Goal: Contribute content

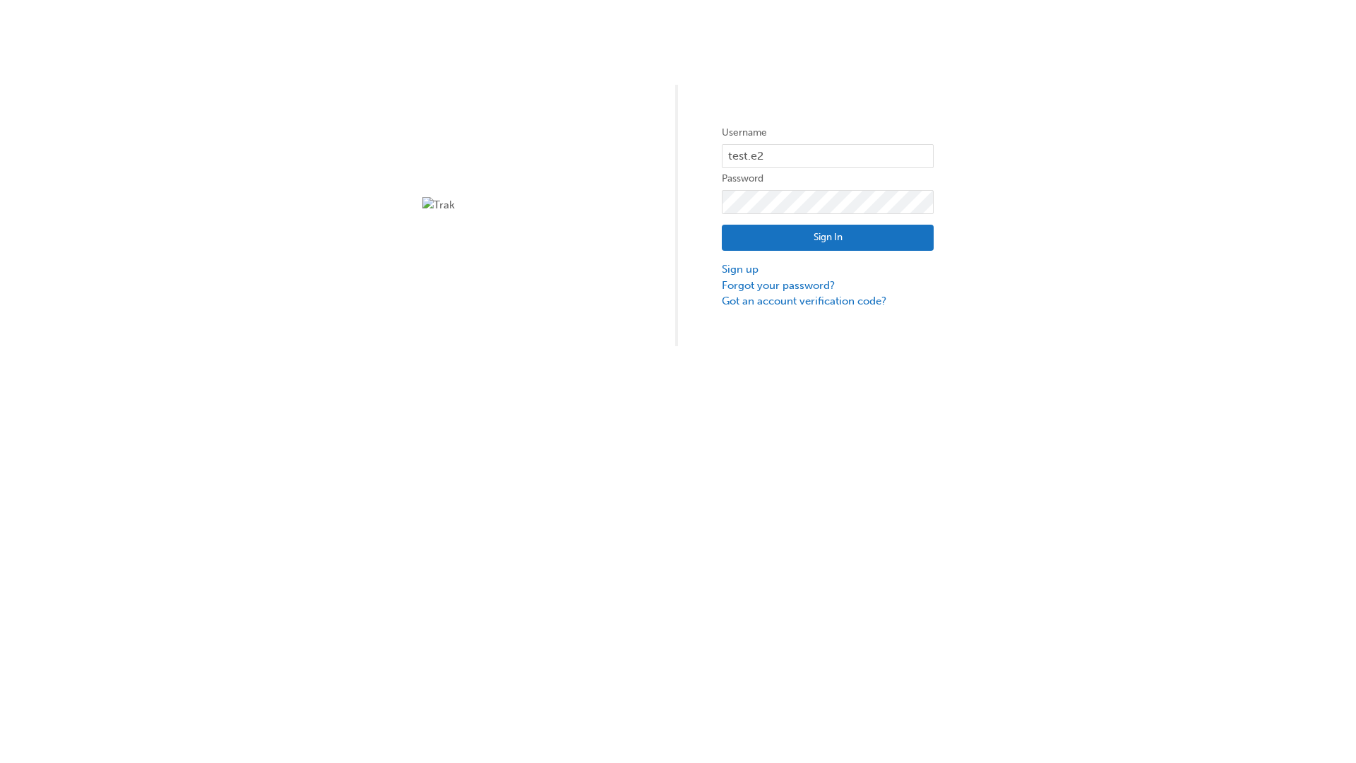
type input "test.e2e.user31"
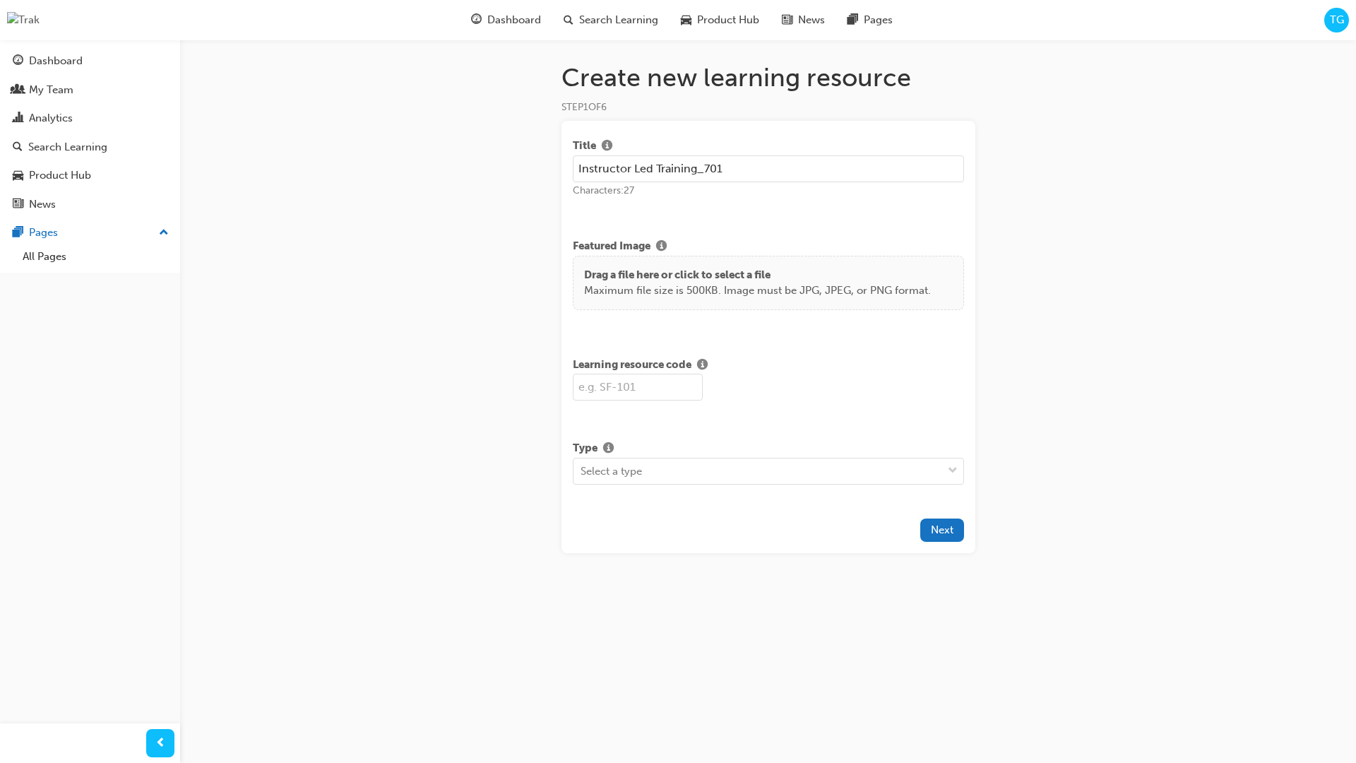
type input "Instructor Led Training_701"
type input "SF701"
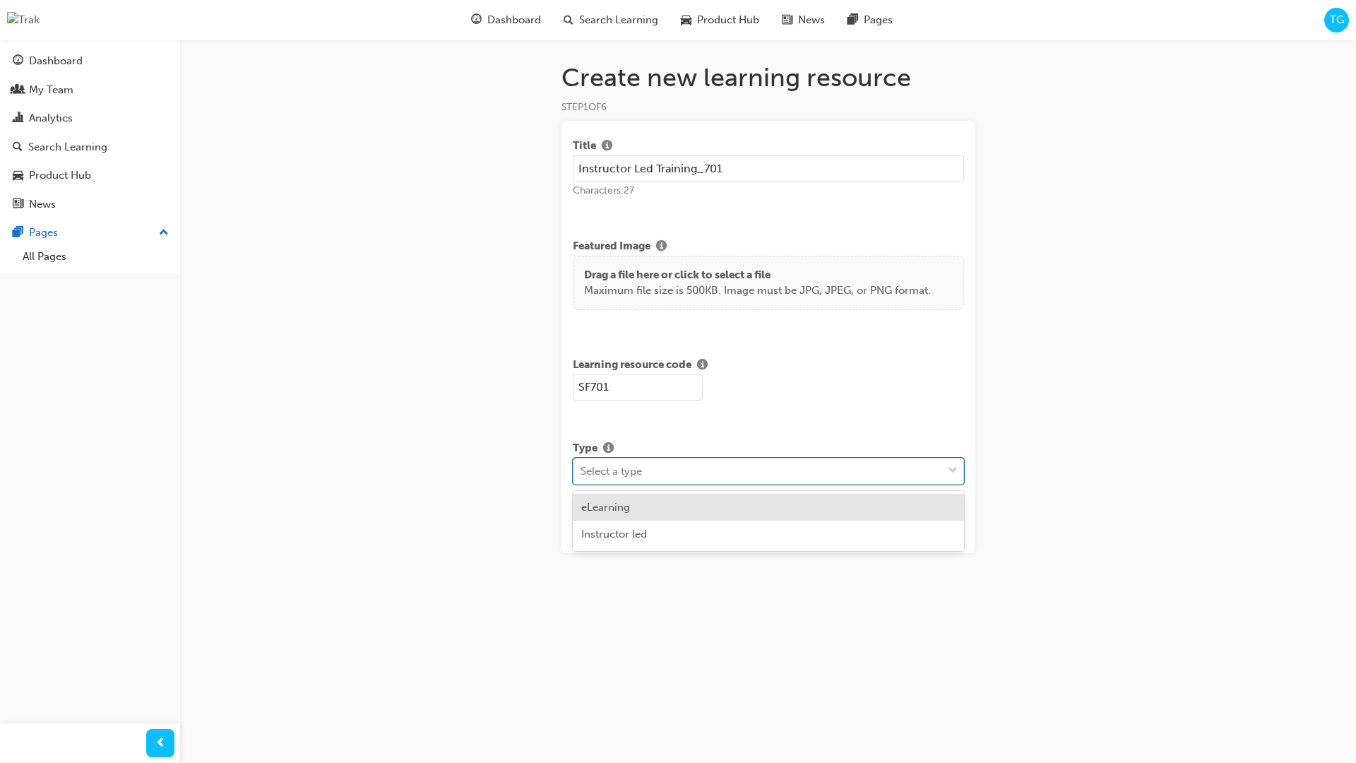
click at [948, 477] on span "down-icon" at bounding box center [953, 471] width 10 height 18
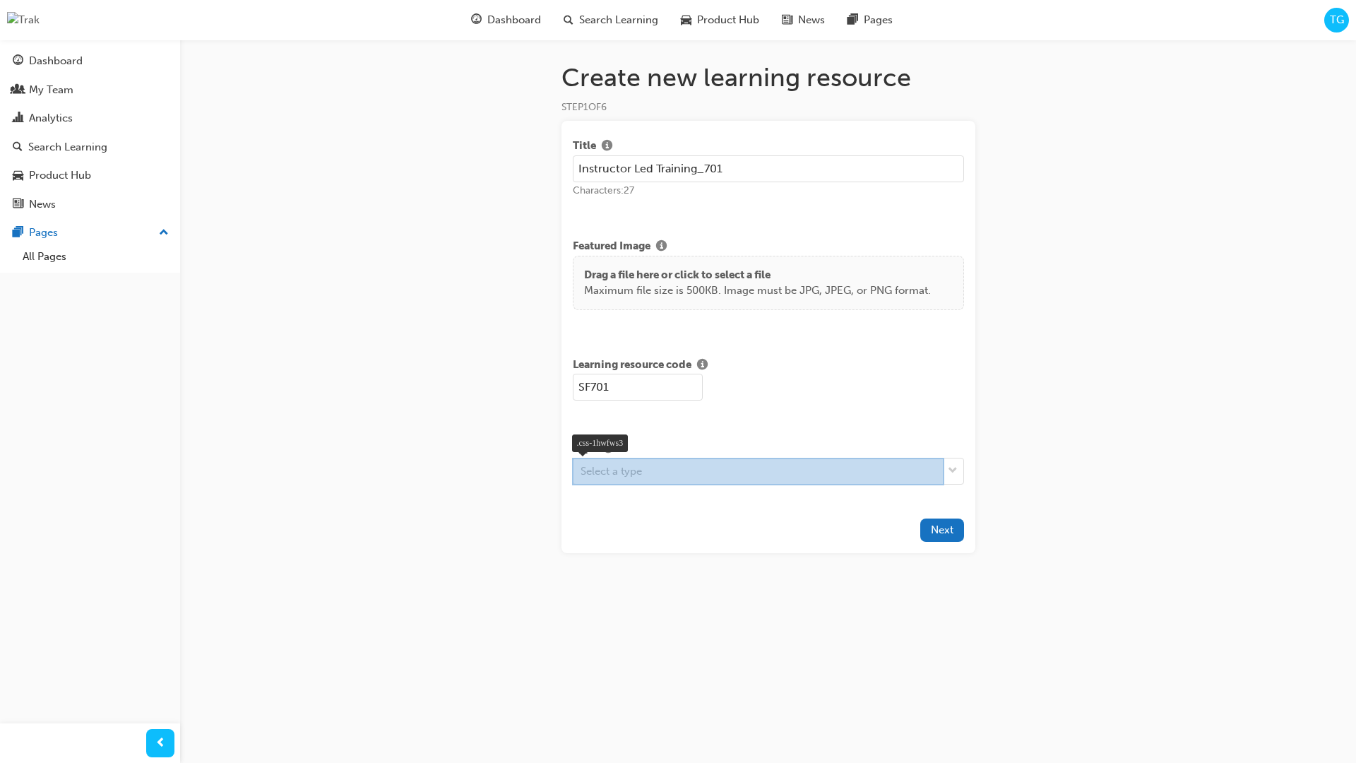
click at [711, 479] on div at bounding box center [758, 472] width 372 height 28
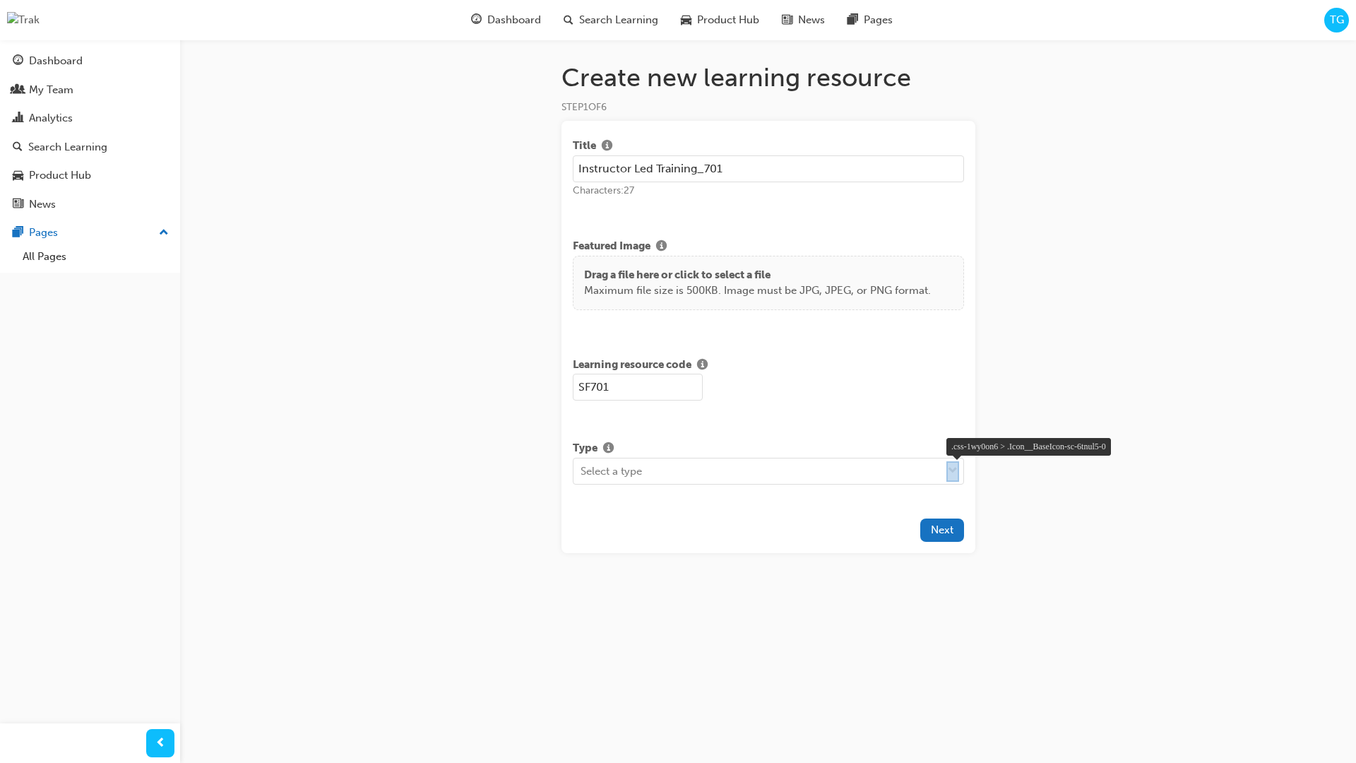
click at [949, 475] on div at bounding box center [952, 471] width 13 height 20
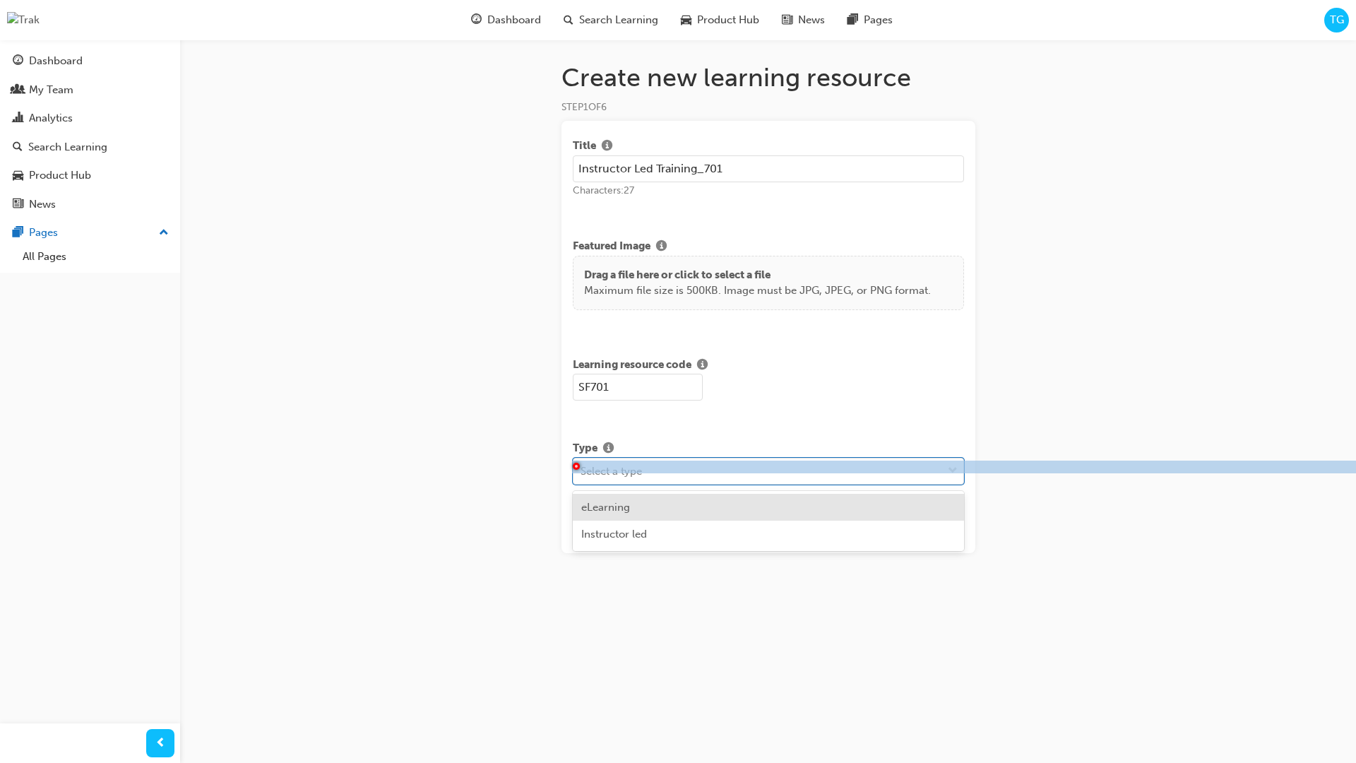
scroll to position [1, 3]
